Goal: Task Accomplishment & Management: Manage account settings

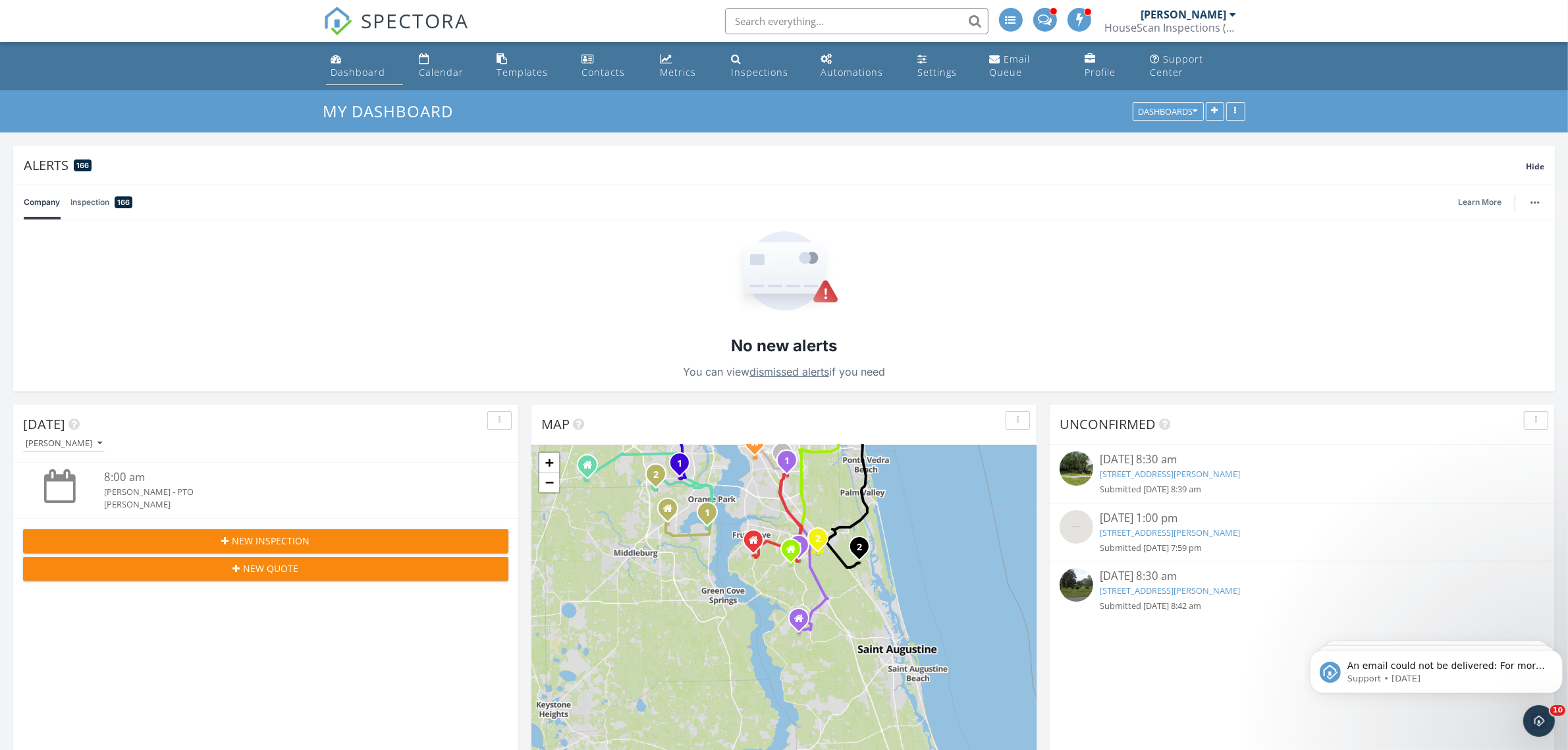
click at [350, 56] on link "Dashboard" at bounding box center [365, 65] width 78 height 37
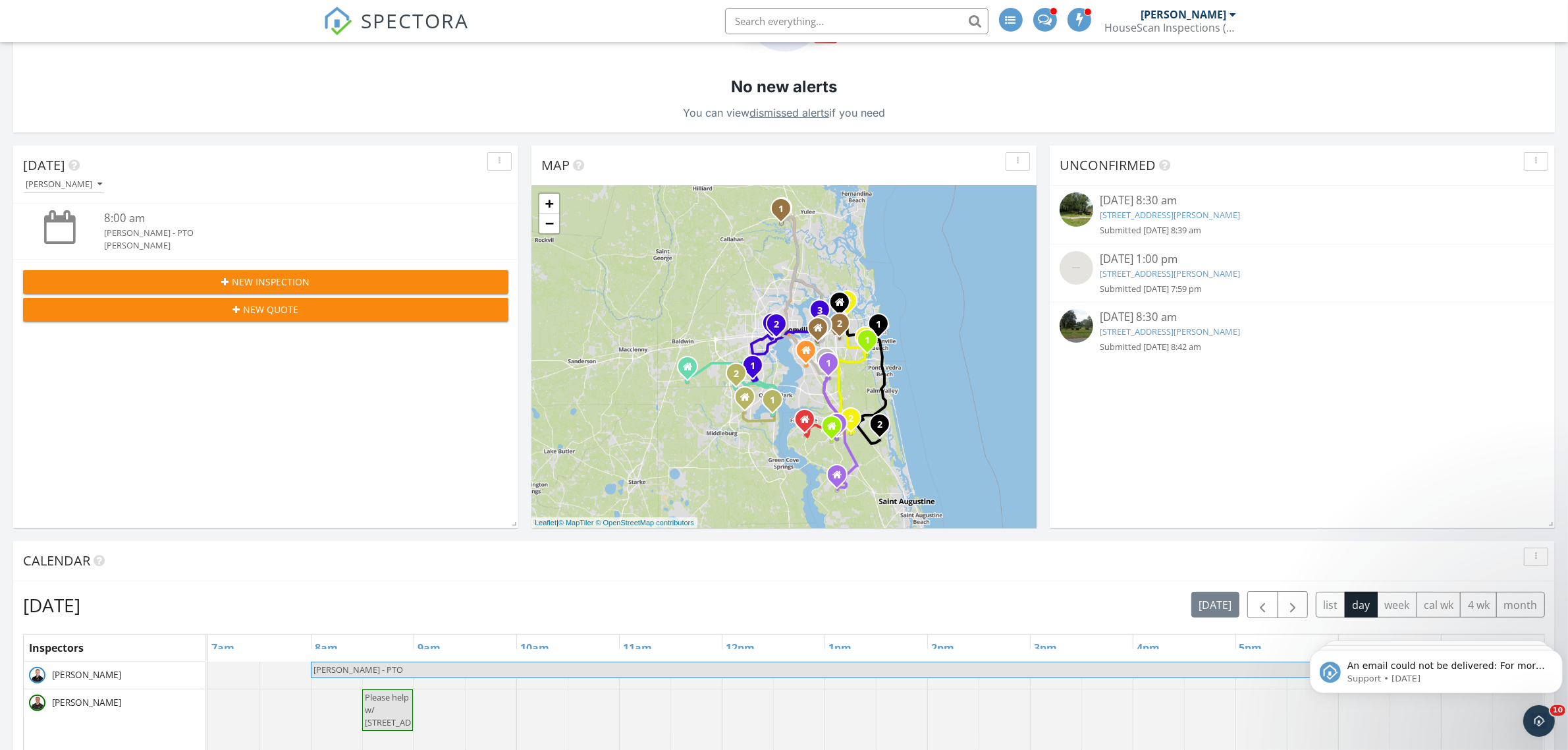
scroll to position [577, 0]
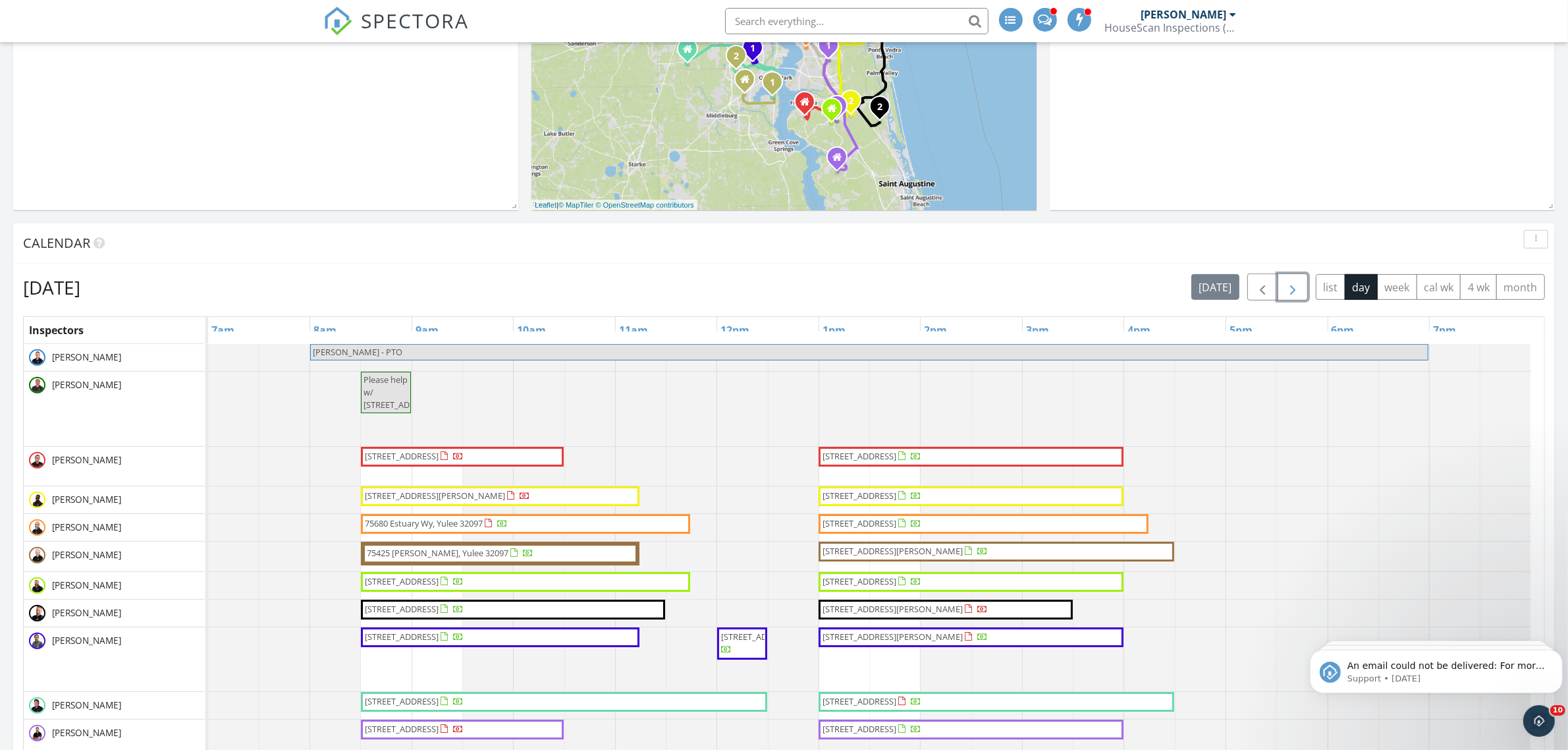
click at [1291, 295] on span "button" at bounding box center [1292, 287] width 15 height 15
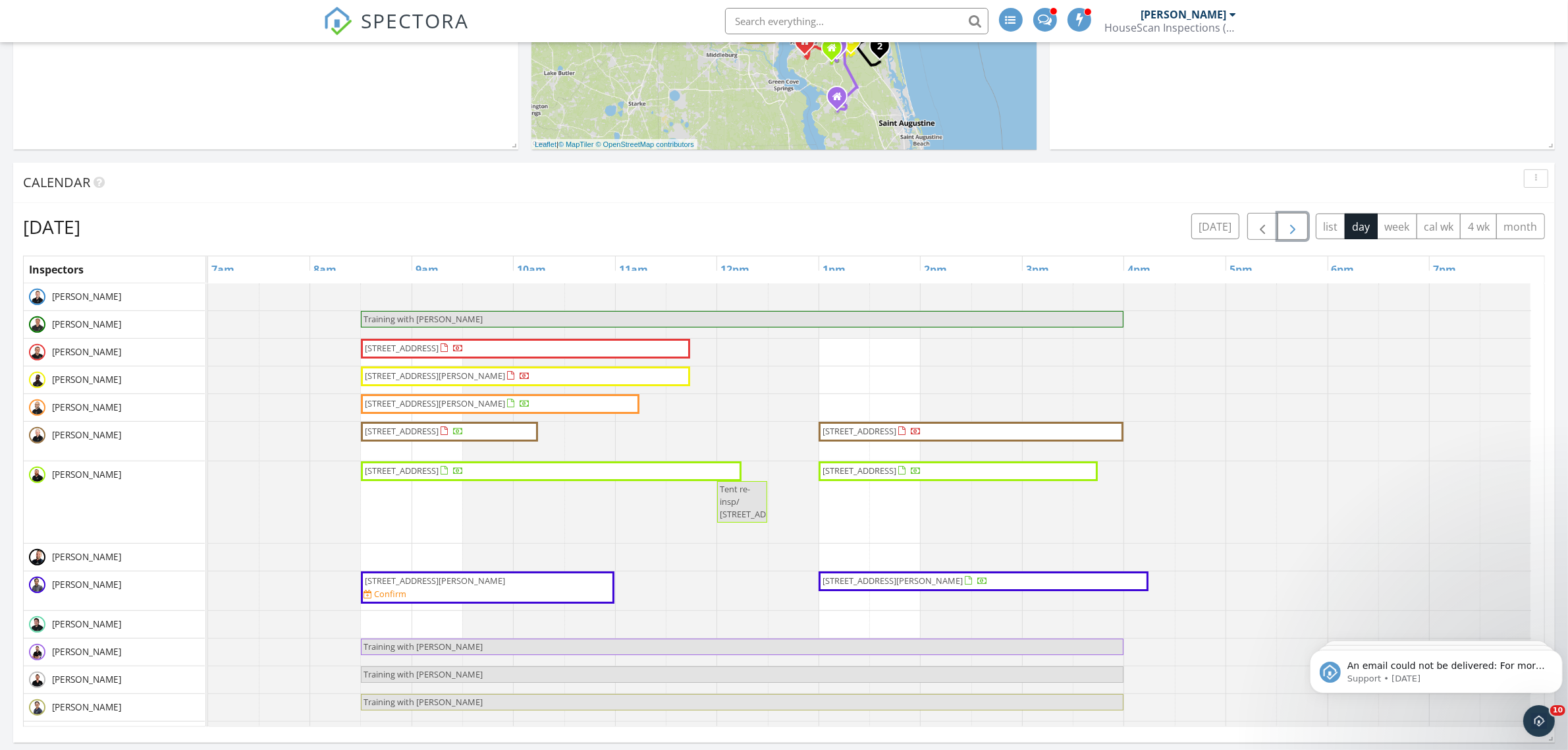
scroll to position [741, 0]
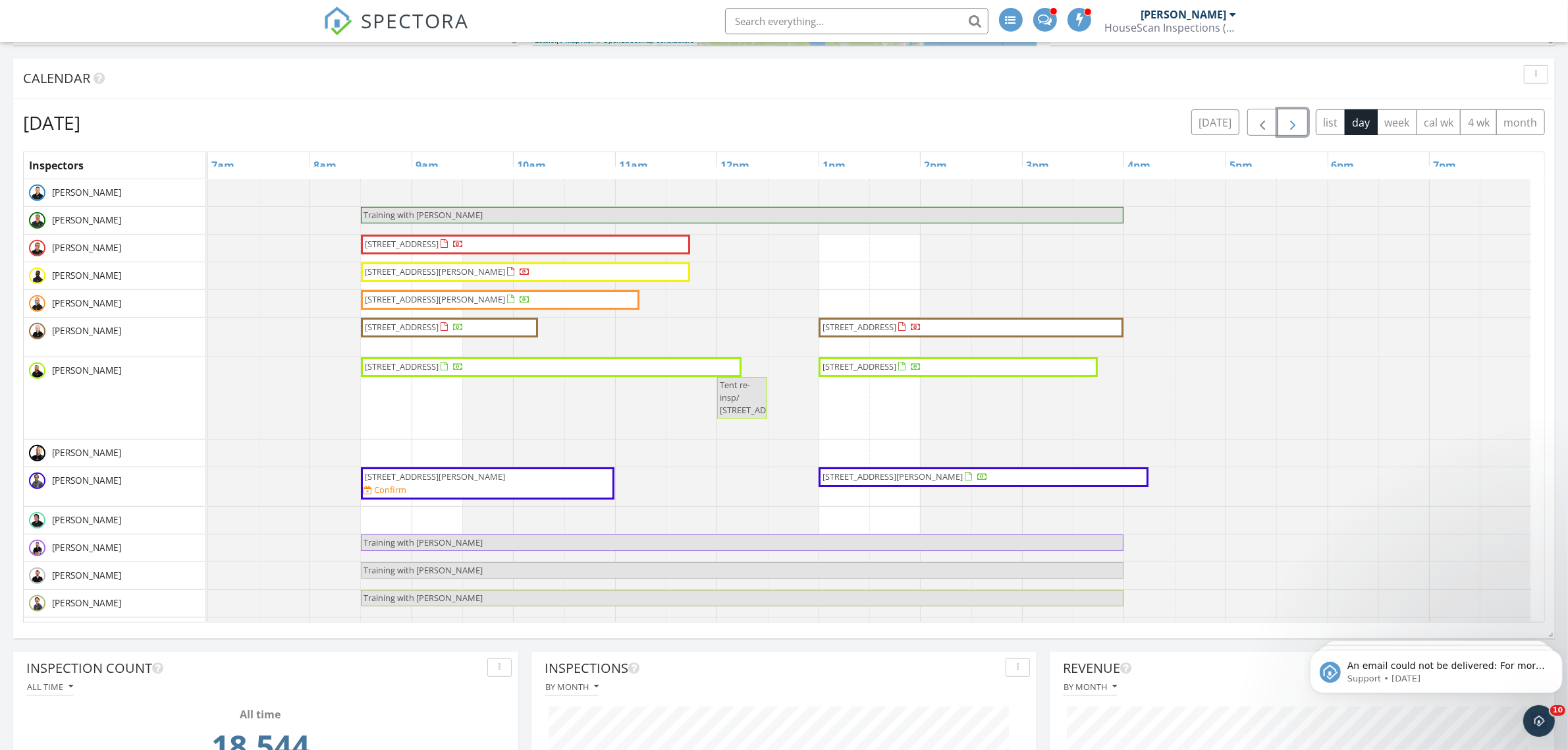
click at [1292, 121] on span "button" at bounding box center [1292, 122] width 15 height 15
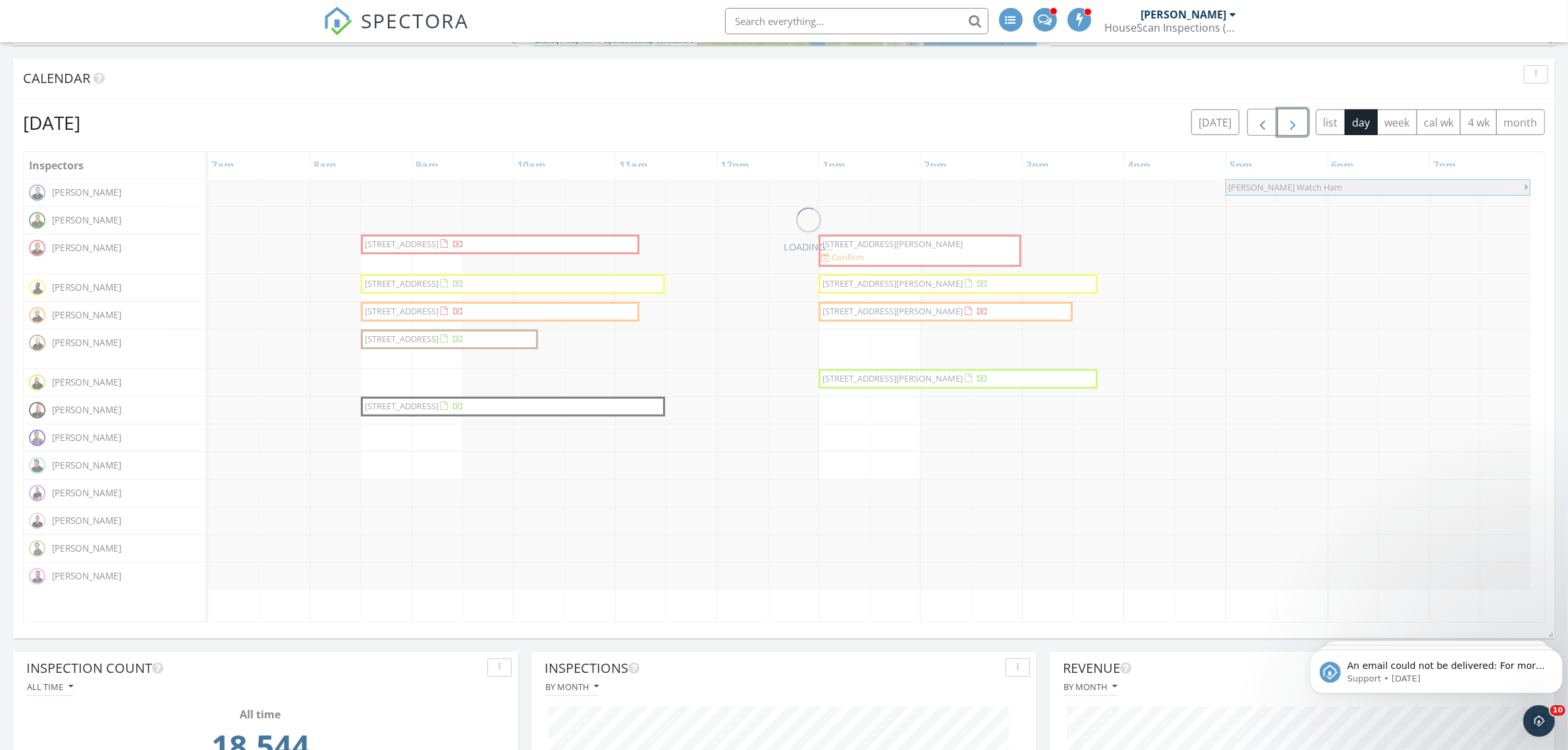
click at [1292, 121] on span "button" at bounding box center [1292, 122] width 15 height 15
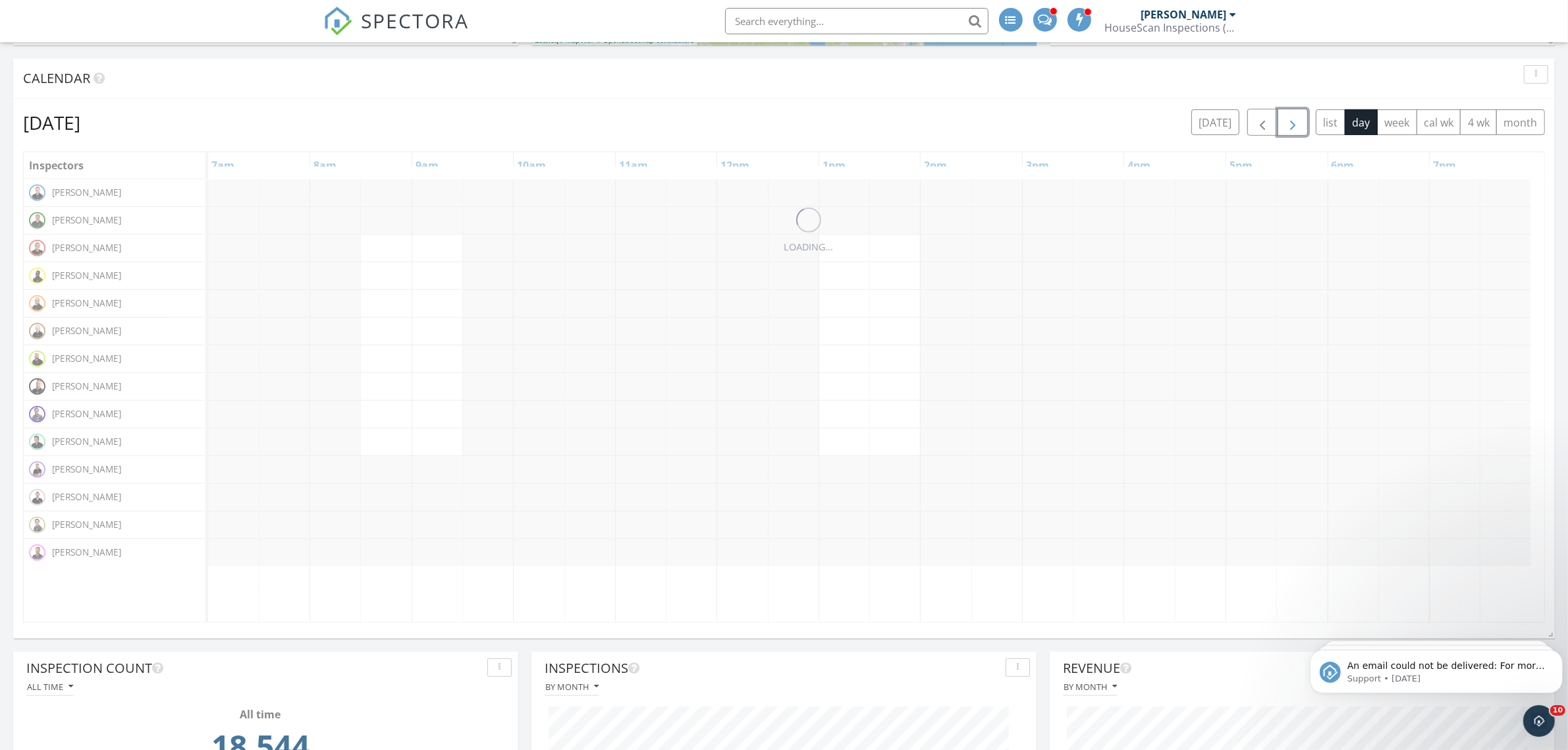
click at [1292, 121] on span "button" at bounding box center [1292, 122] width 15 height 15
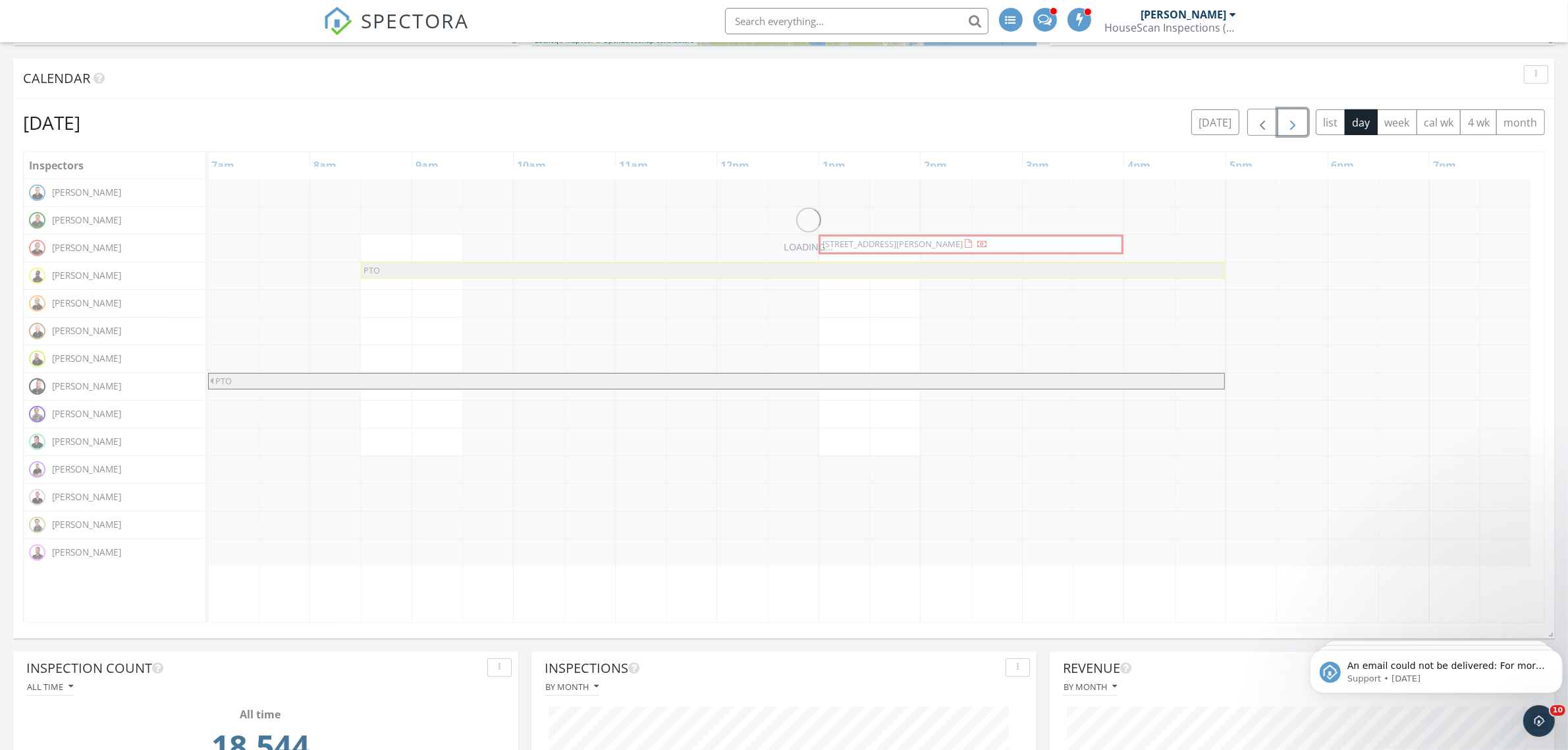
click at [1292, 121] on span "button" at bounding box center [1292, 122] width 15 height 15
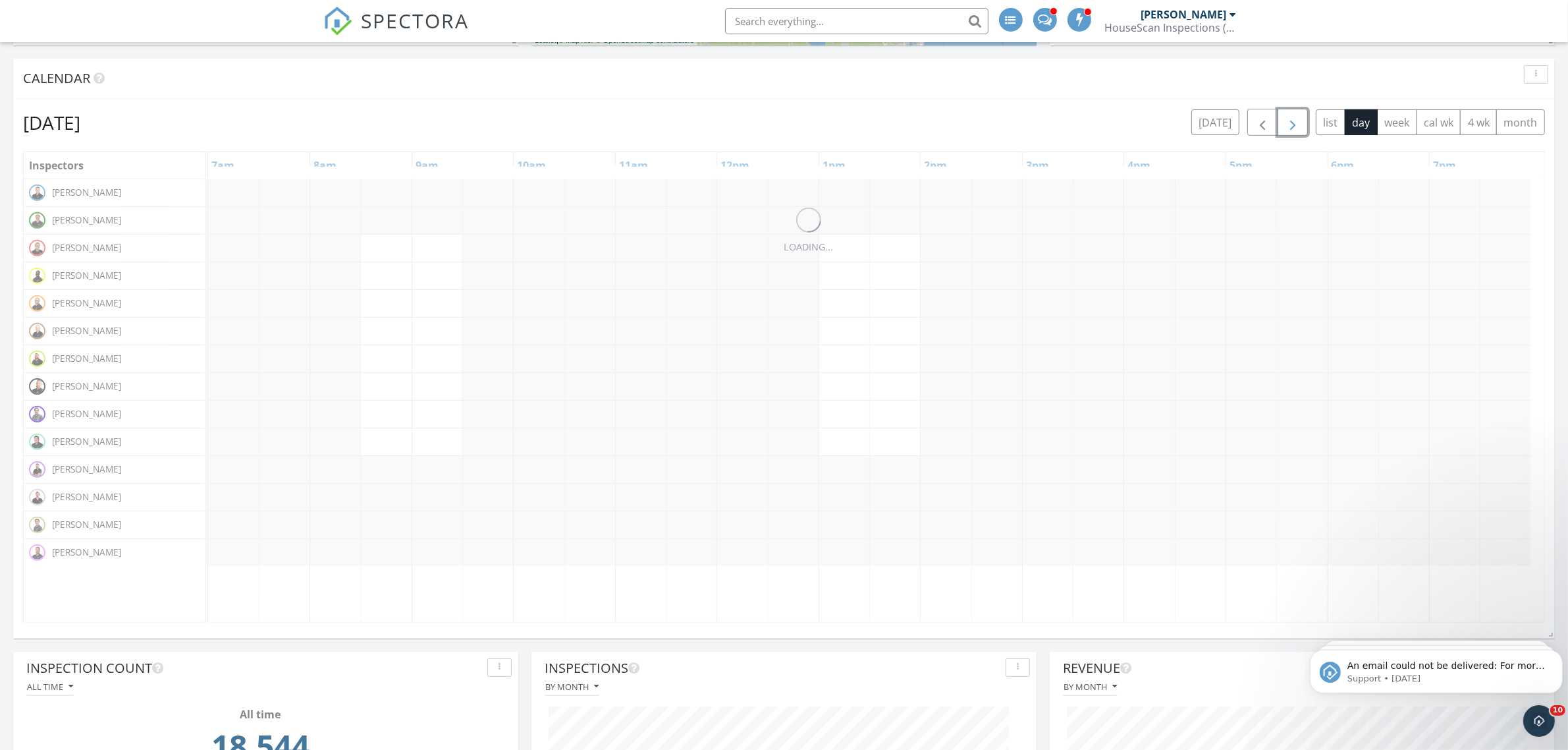
click at [1292, 121] on span "button" at bounding box center [1292, 122] width 15 height 15
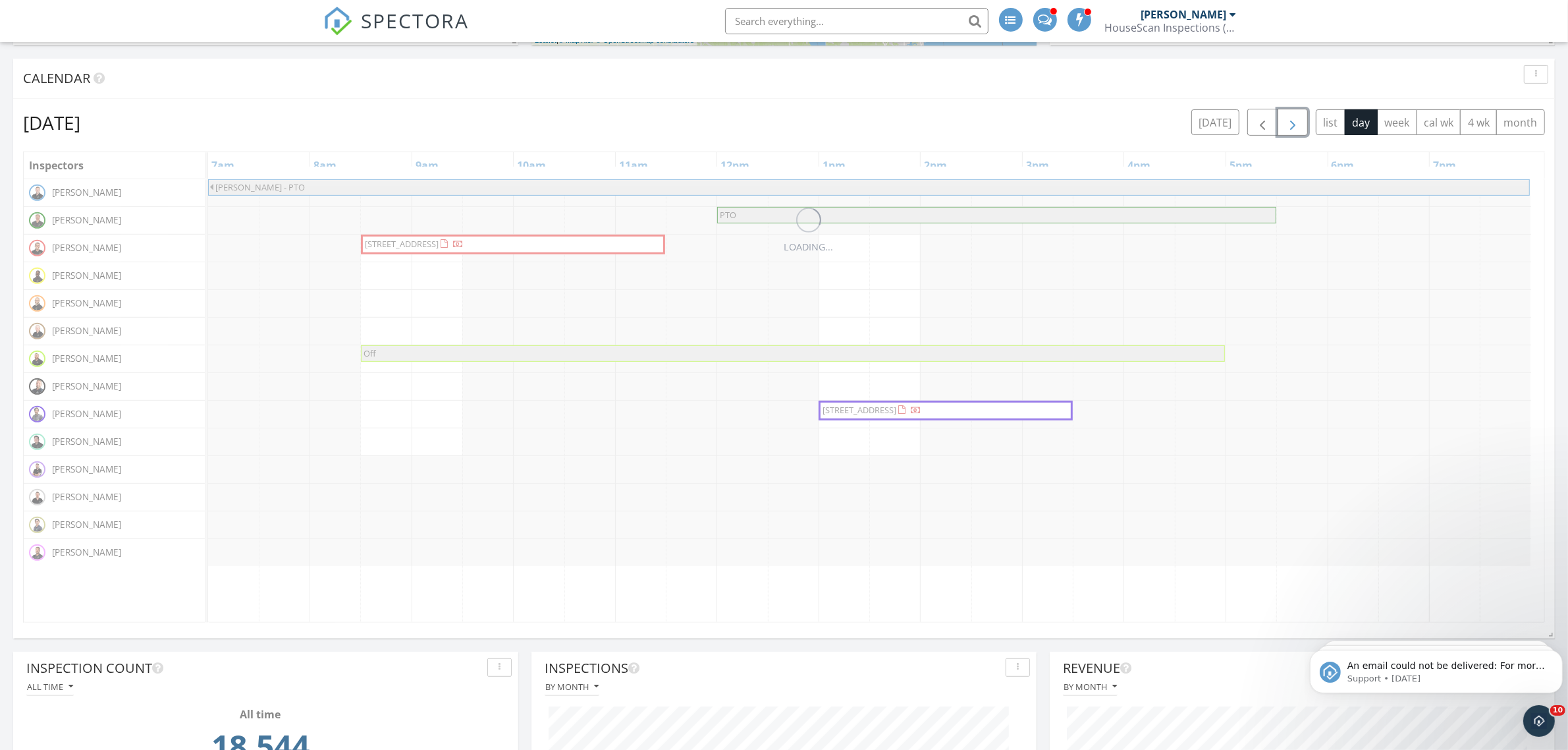
click at [1292, 121] on span "button" at bounding box center [1292, 122] width 15 height 15
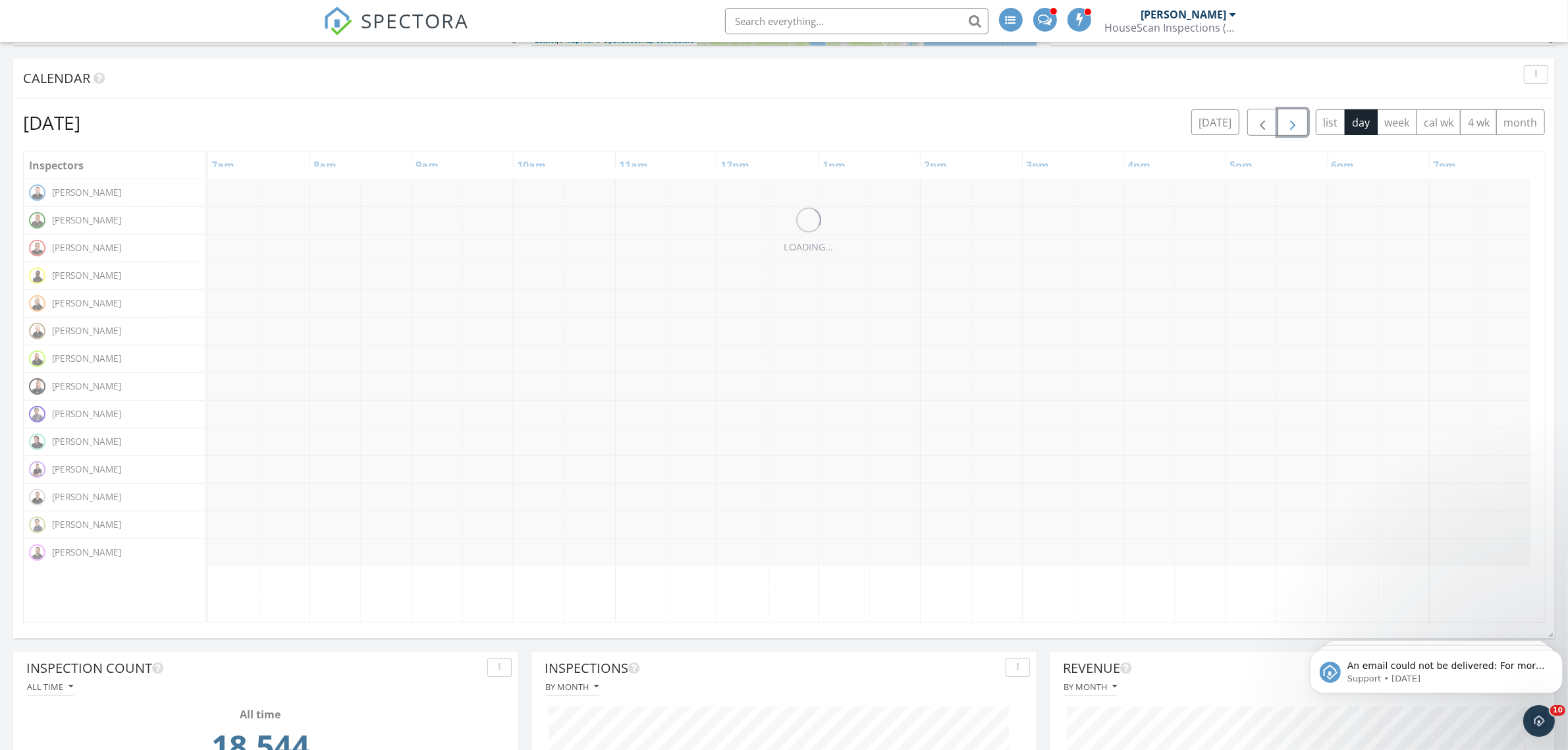
click at [1292, 121] on span "button" at bounding box center [1292, 122] width 15 height 15
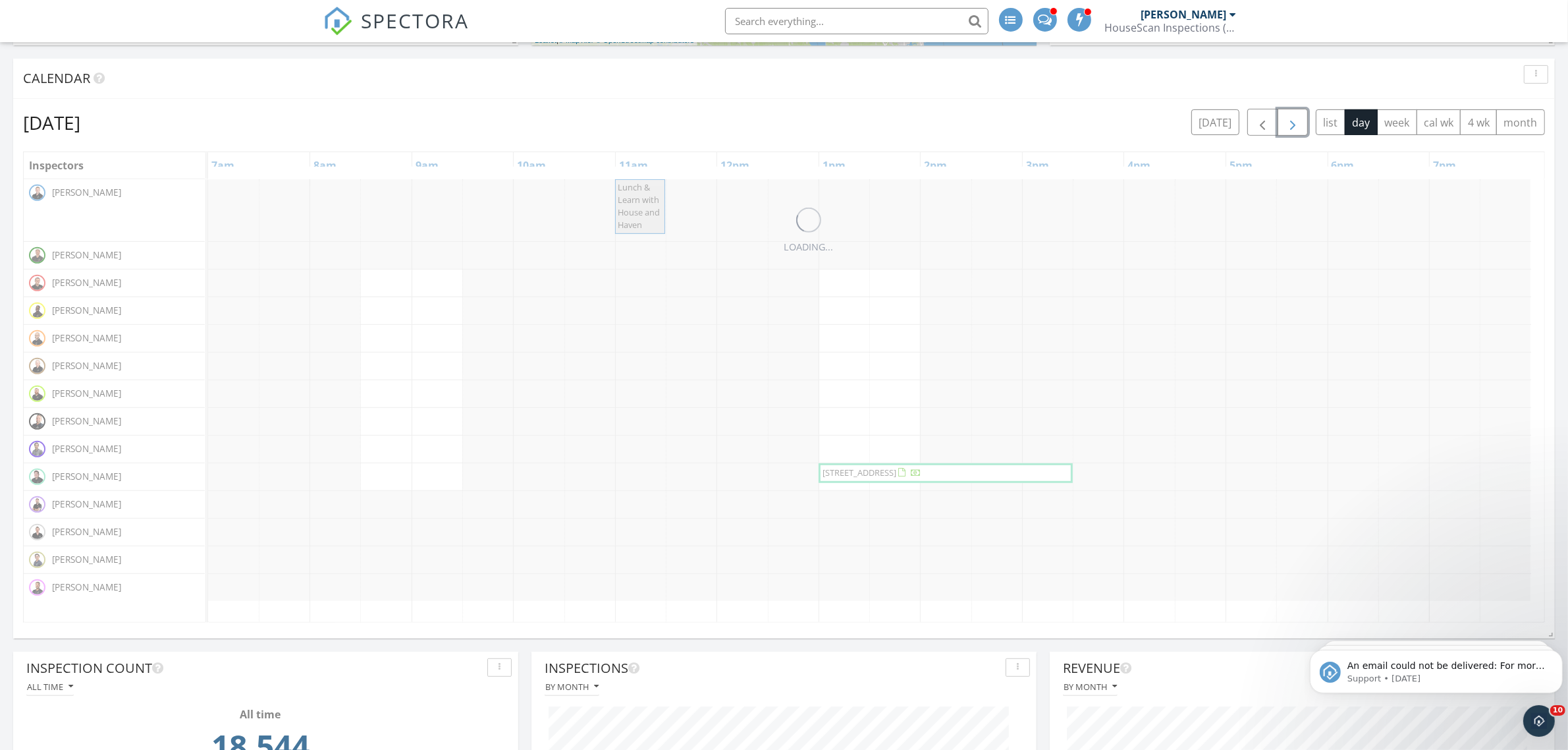
click at [1292, 121] on span "button" at bounding box center [1292, 122] width 15 height 15
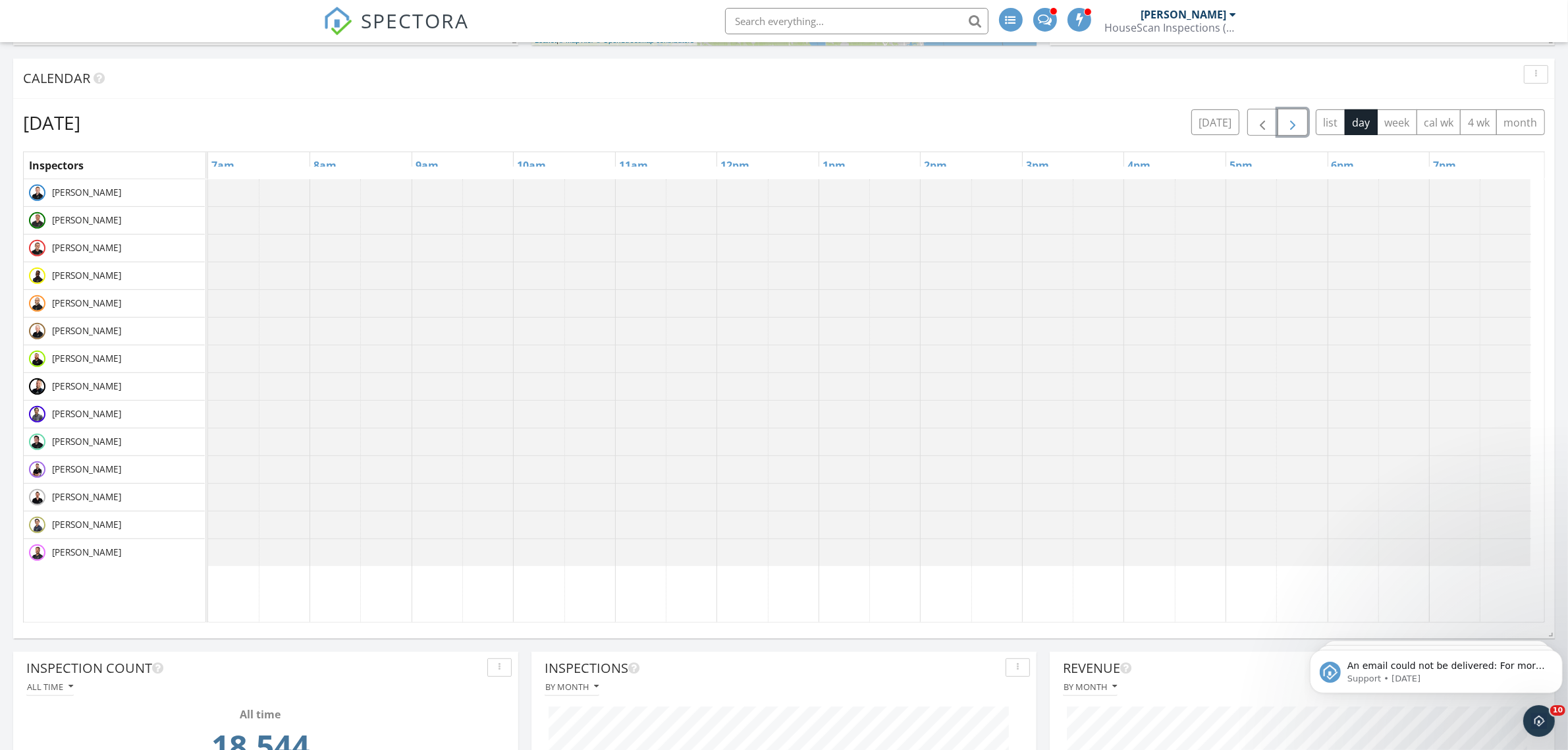
click at [1292, 121] on span "button" at bounding box center [1292, 122] width 15 height 15
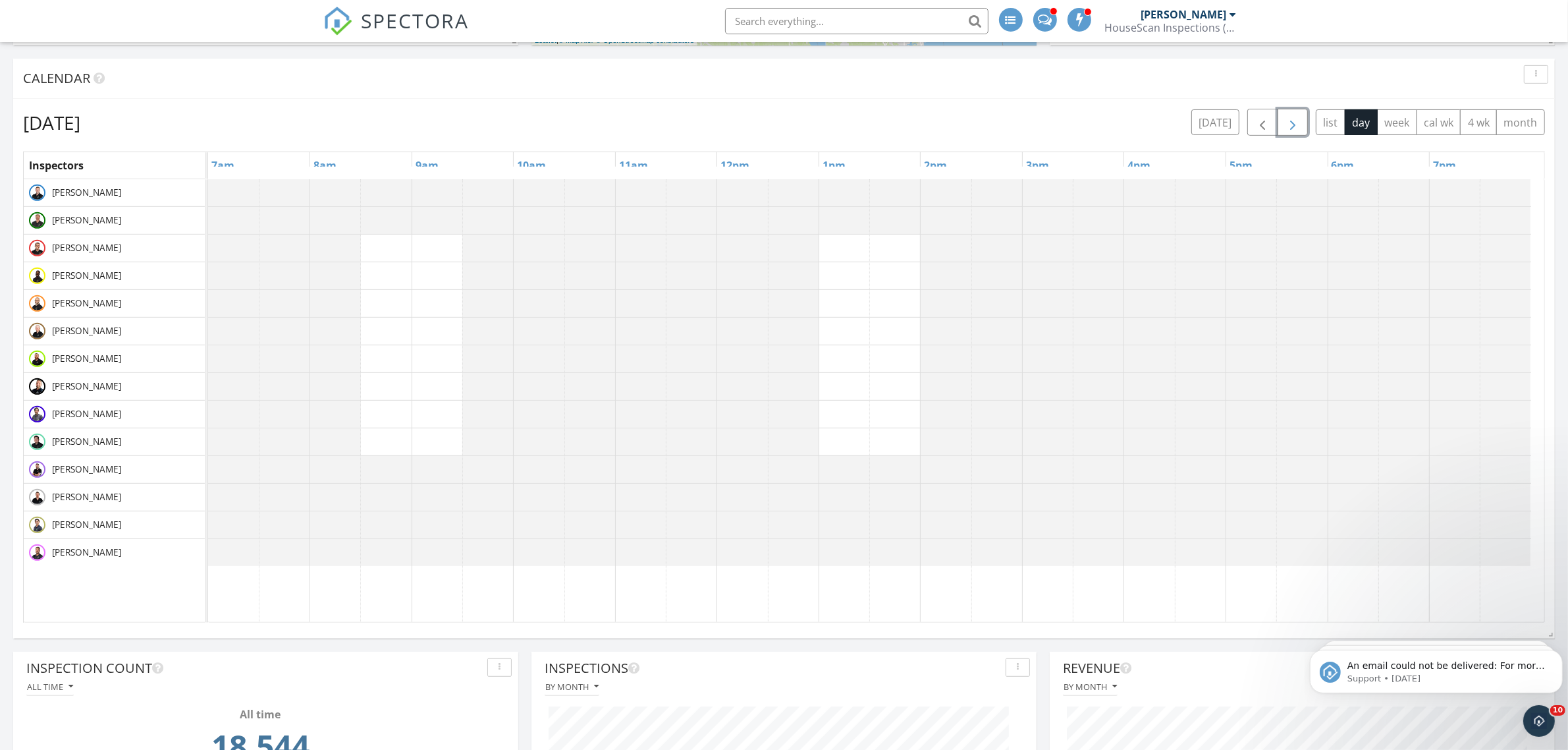
click at [1292, 121] on span "button" at bounding box center [1292, 122] width 15 height 15
click at [208, 190] on div at bounding box center [208, 193] width 0 height 27
click at [535, 148] on link "Event" at bounding box center [537, 153] width 68 height 21
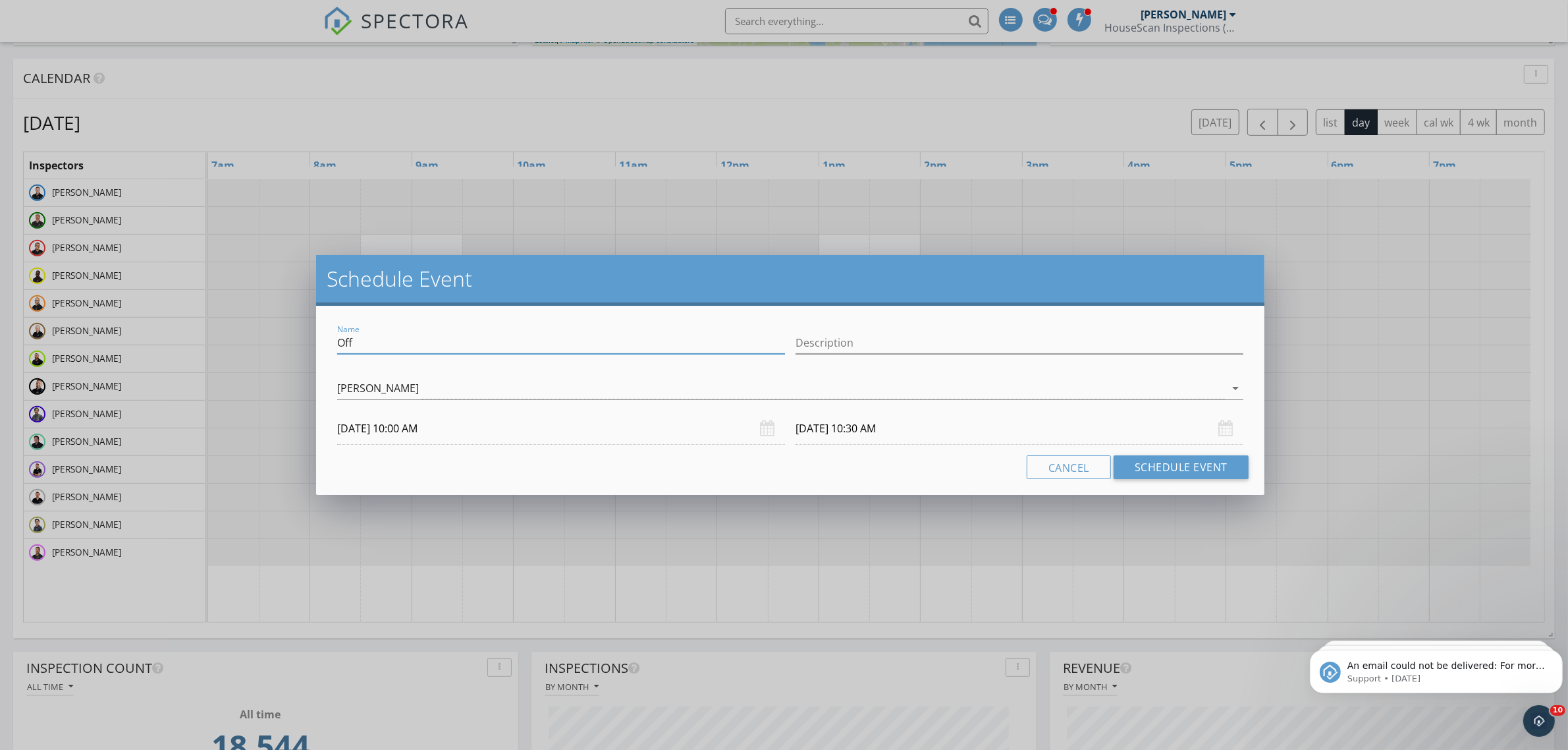
drag, startPoint x: 387, startPoint y: 337, endPoint x: 277, endPoint y: 340, distance: 110.0
click at [277, 340] on div "Schedule Event Name Off Description [PERSON_NAME] arrow_drop_down [DATE] 10:00 …" at bounding box center [784, 375] width 1568 height 750
type input "L"
type input "Sales Meeting Sponsorship"
click at [876, 335] on input "Description" at bounding box center [1020, 343] width 448 height 22
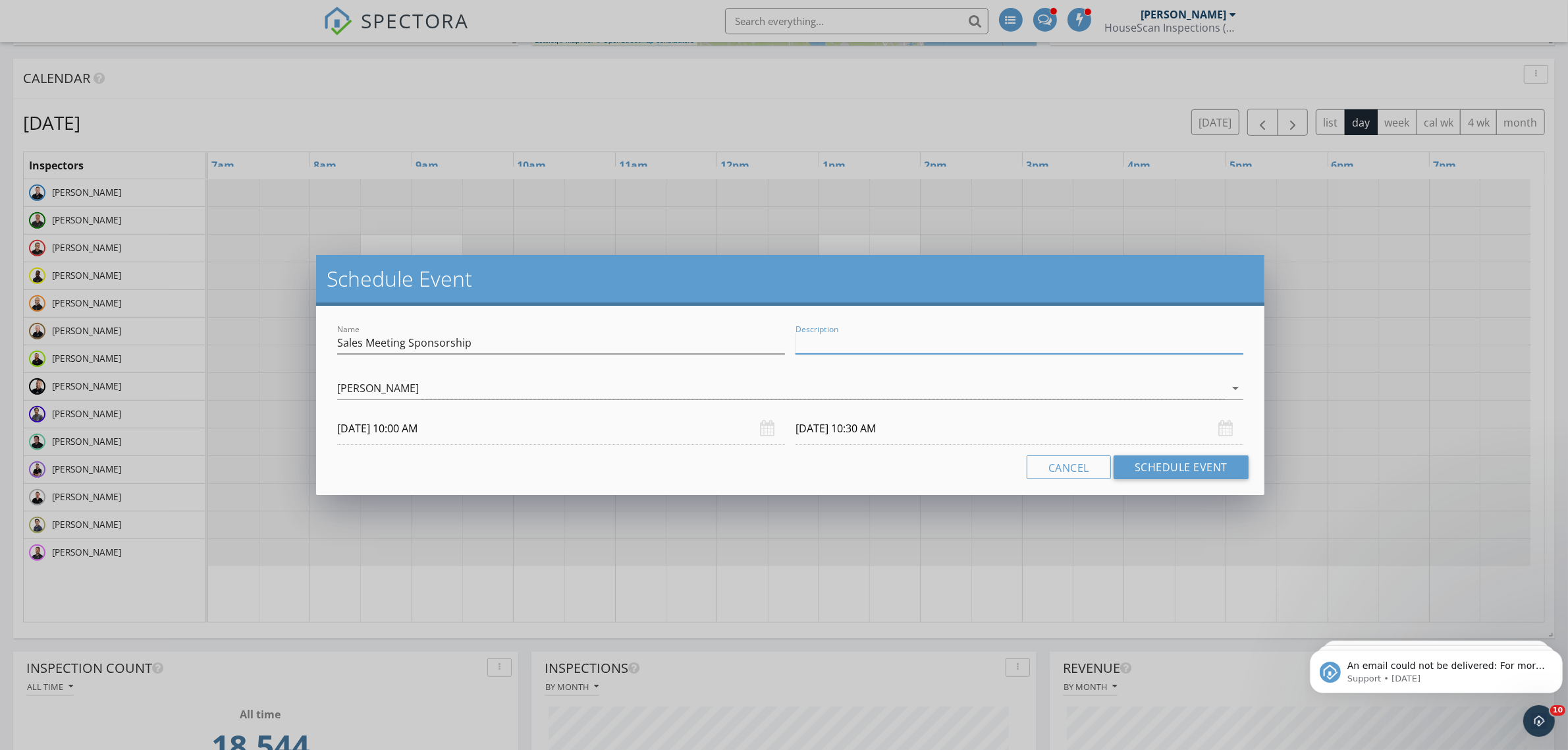
paste input "Coldwell Banker Premier Properties"
type input "Coldwell Banker Premier Properties - [PERSON_NAME]"
click at [769, 483] on div "Name Sales Meeting Sponsorship Description Coldwell Banker Premier Properties -…" at bounding box center [790, 400] width 948 height 190
click at [863, 430] on input "[DATE] 10:30 AM" at bounding box center [1020, 429] width 448 height 33
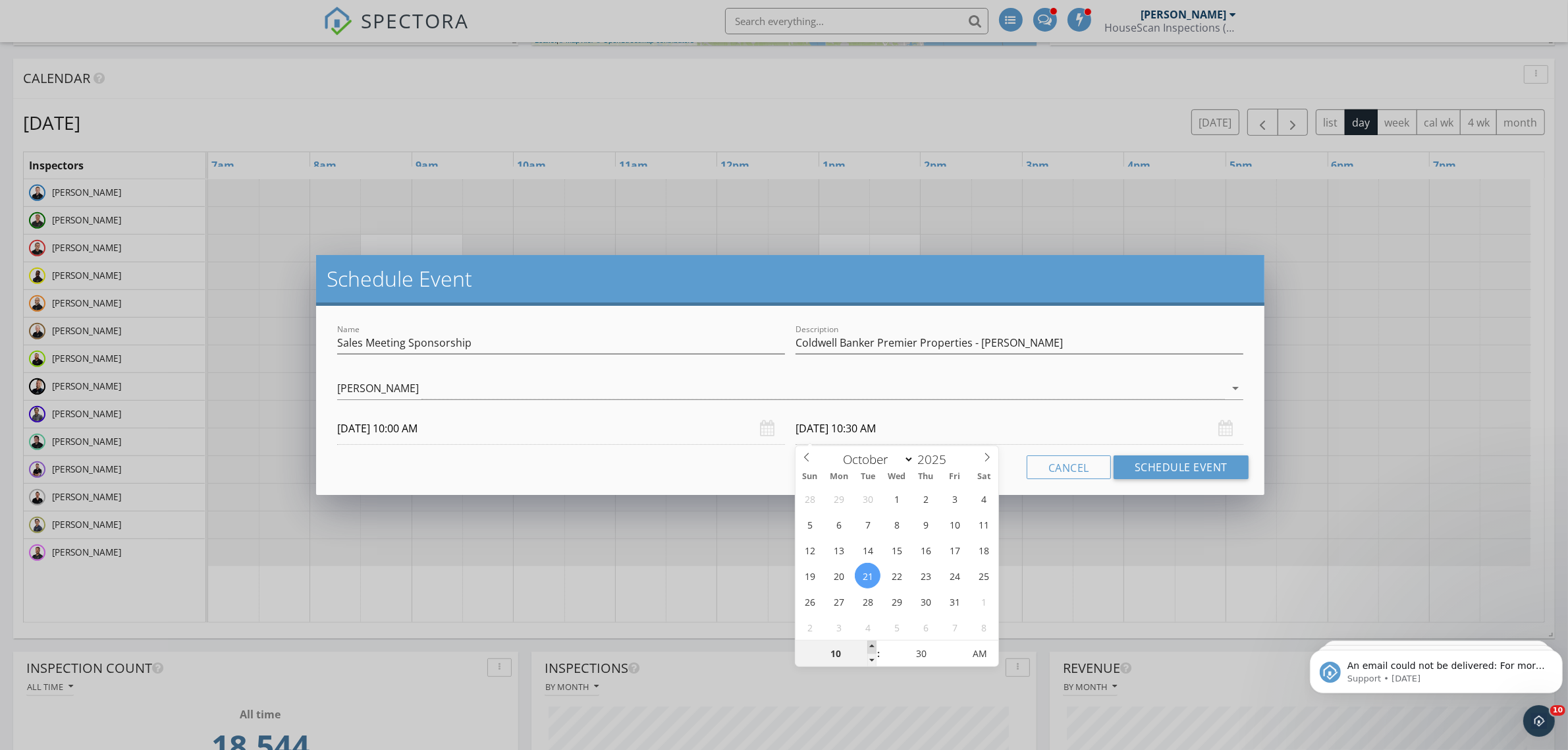
type input "11"
type input "[DATE] 11:30 AM"
click at [873, 644] on span at bounding box center [872, 647] width 9 height 14
type input "12"
type input "[DATE] 12:30 PM"
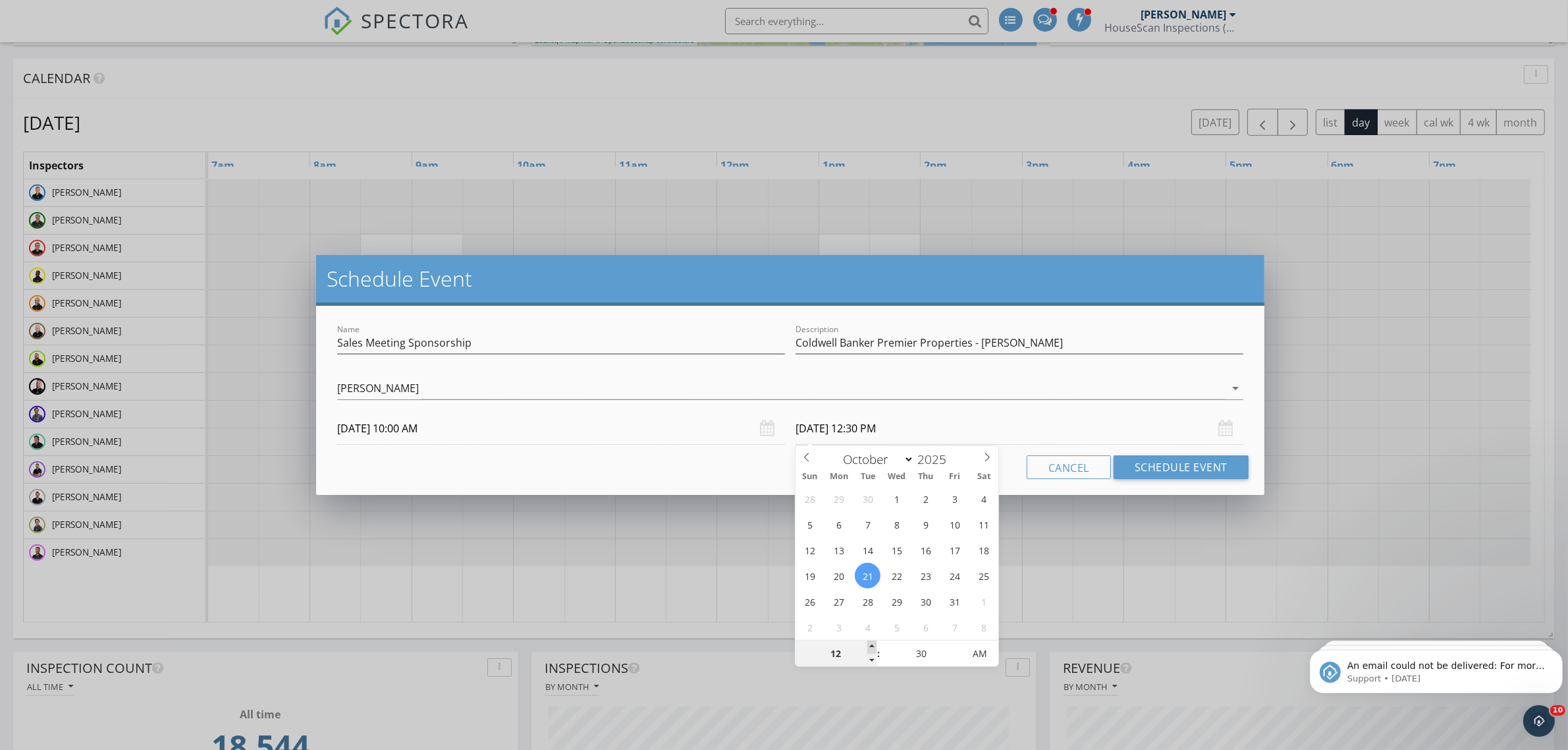
click at [873, 644] on span at bounding box center [872, 647] width 9 height 14
type input "01"
type input "[DATE] 1:30 PM"
click at [873, 644] on span at bounding box center [872, 647] width 9 height 14
type input "02"
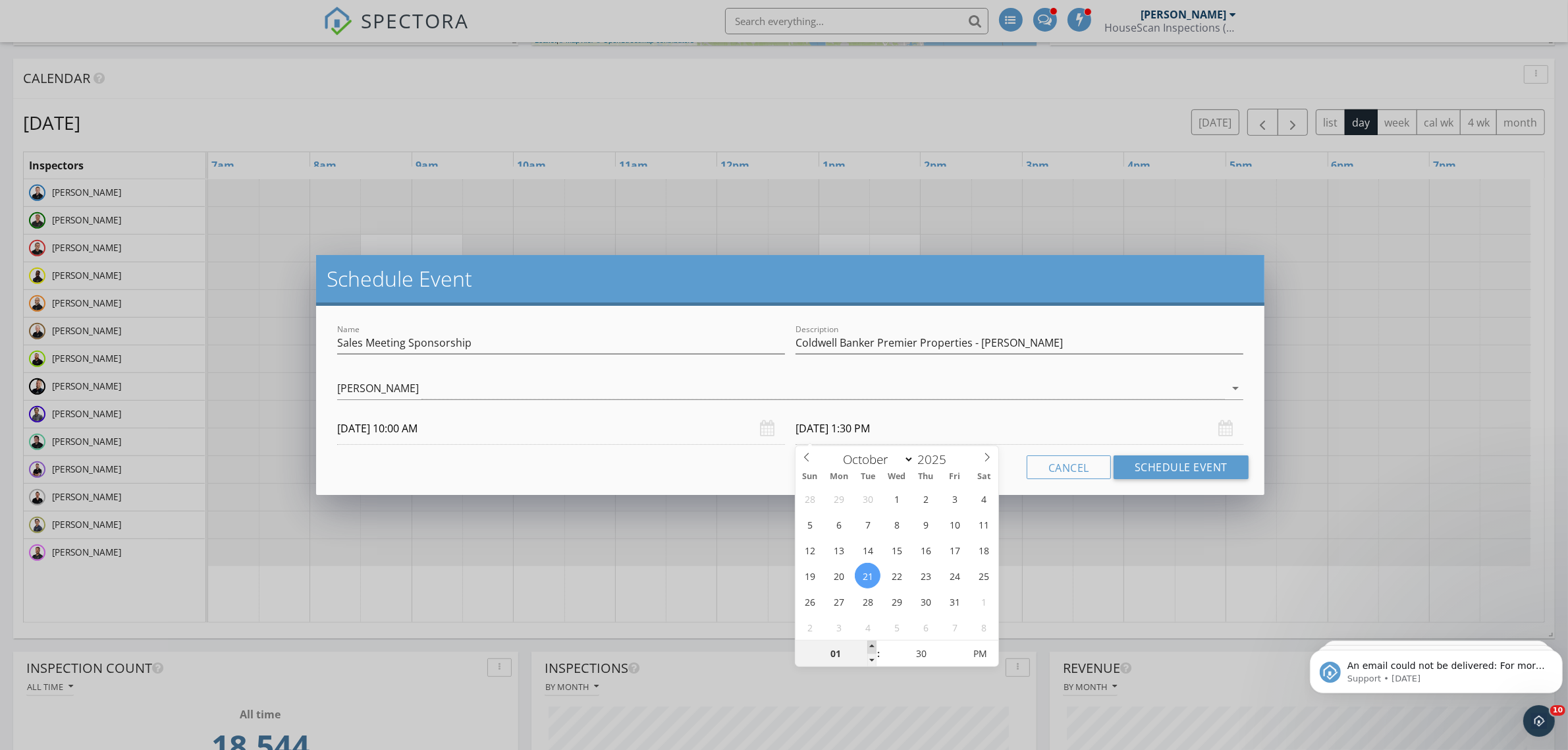
type input "[DATE] 2:30 PM"
click at [873, 644] on span at bounding box center [872, 647] width 9 height 14
type input "01"
type input "[DATE] 1:30 PM"
click at [873, 657] on span at bounding box center [872, 660] width 9 height 14
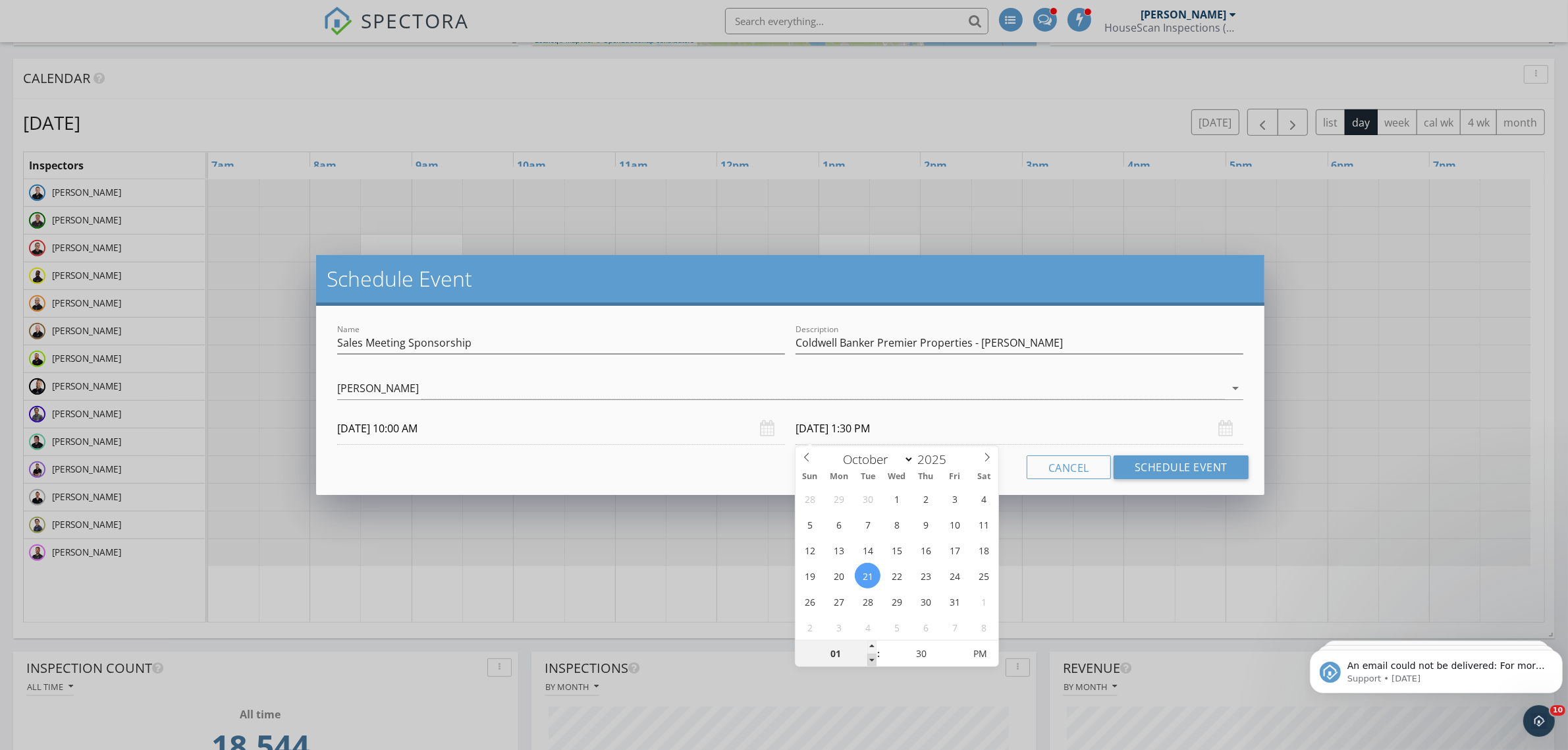
type input "12"
type input "[DATE] 12:30 PM"
click at [873, 657] on span at bounding box center [872, 660] width 9 height 14
type input "01"
type input "[DATE] 1:30 PM"
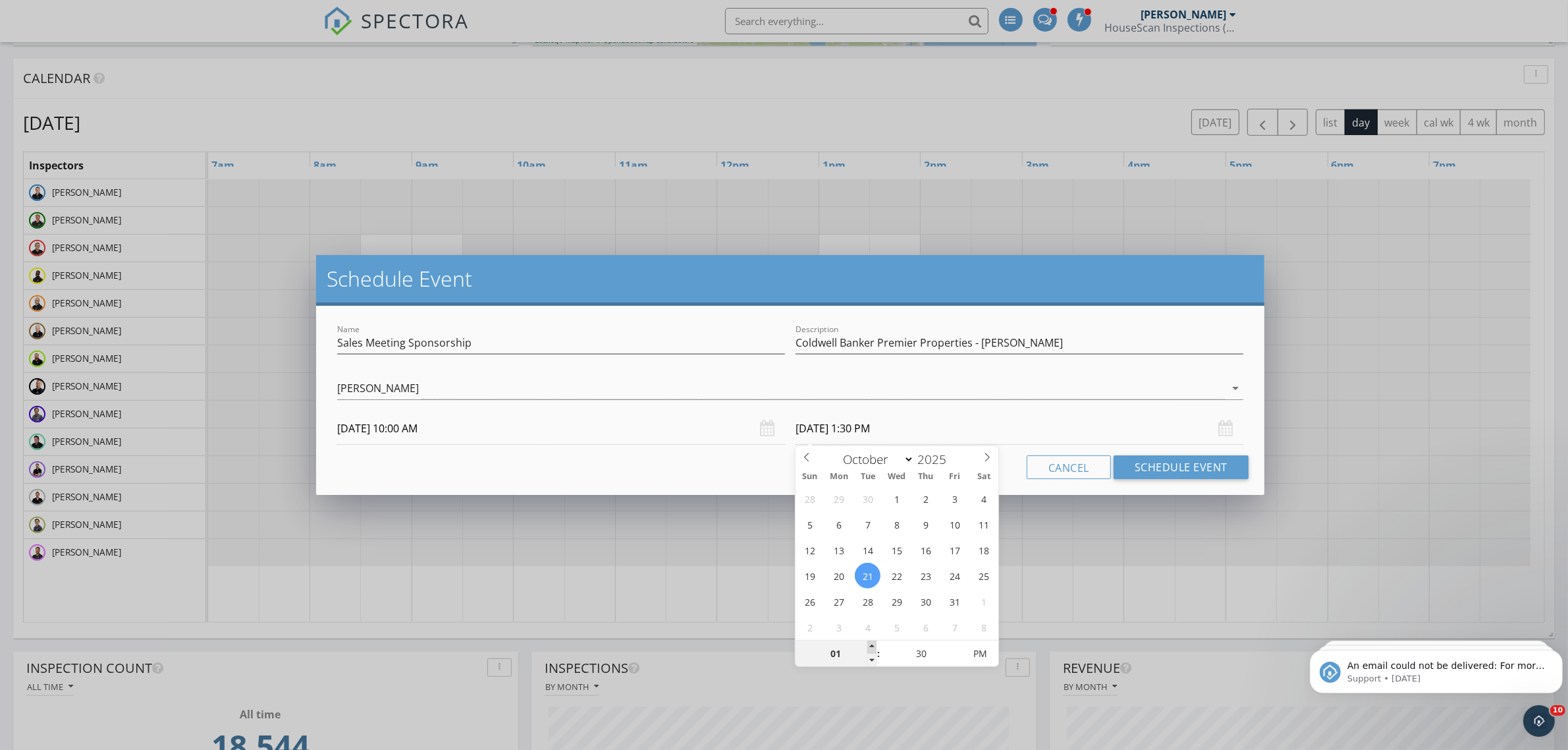
click at [874, 643] on span at bounding box center [872, 647] width 9 height 14
click at [1176, 464] on button "Schedule Event" at bounding box center [1181, 467] width 135 height 24
